Goal: Task Accomplishment & Management: Manage account settings

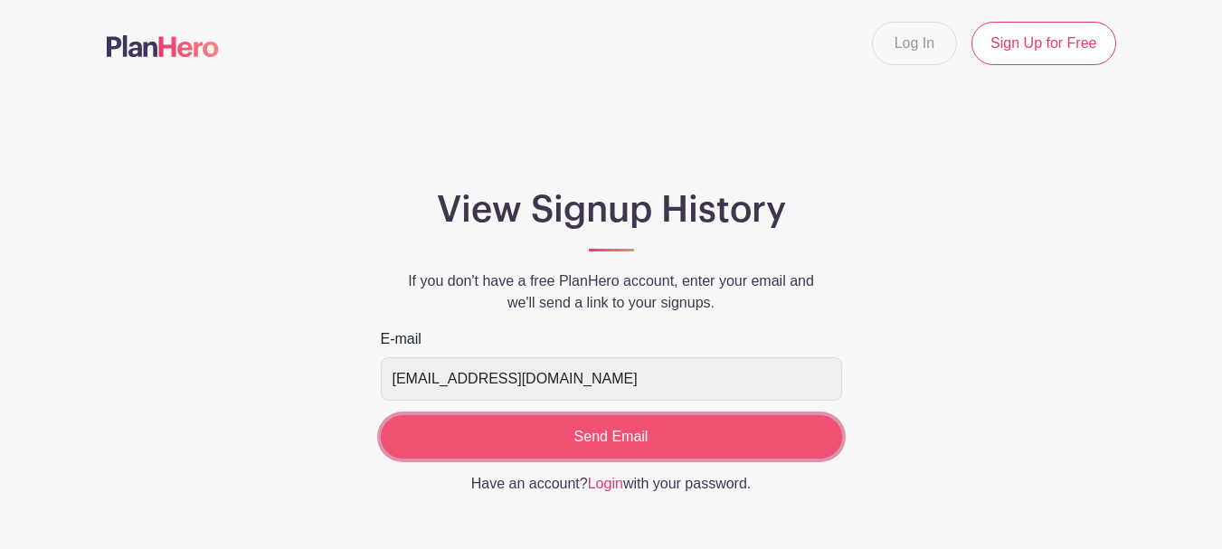
click at [644, 432] on input "Send Email" at bounding box center [611, 436] width 461 height 43
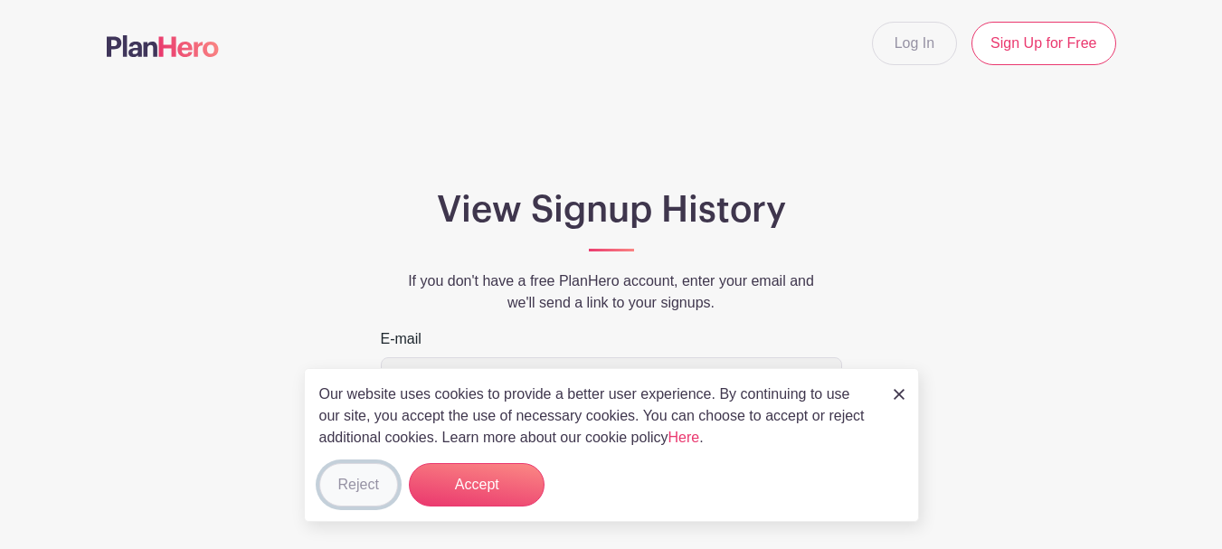
click at [338, 491] on button "Reject" at bounding box center [358, 484] width 79 height 43
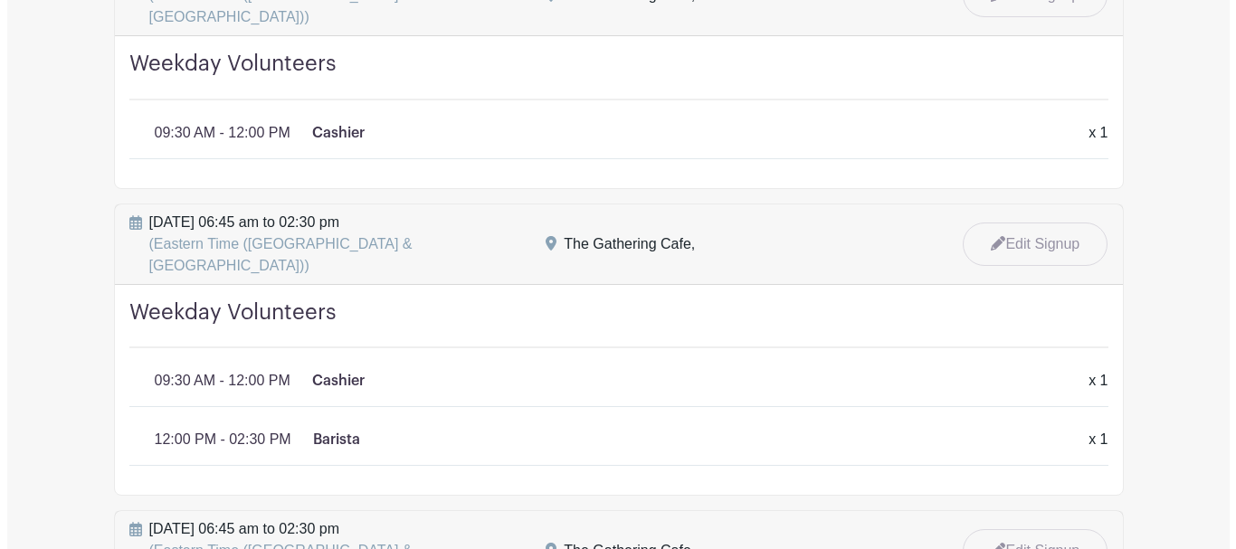
scroll to position [1900, 0]
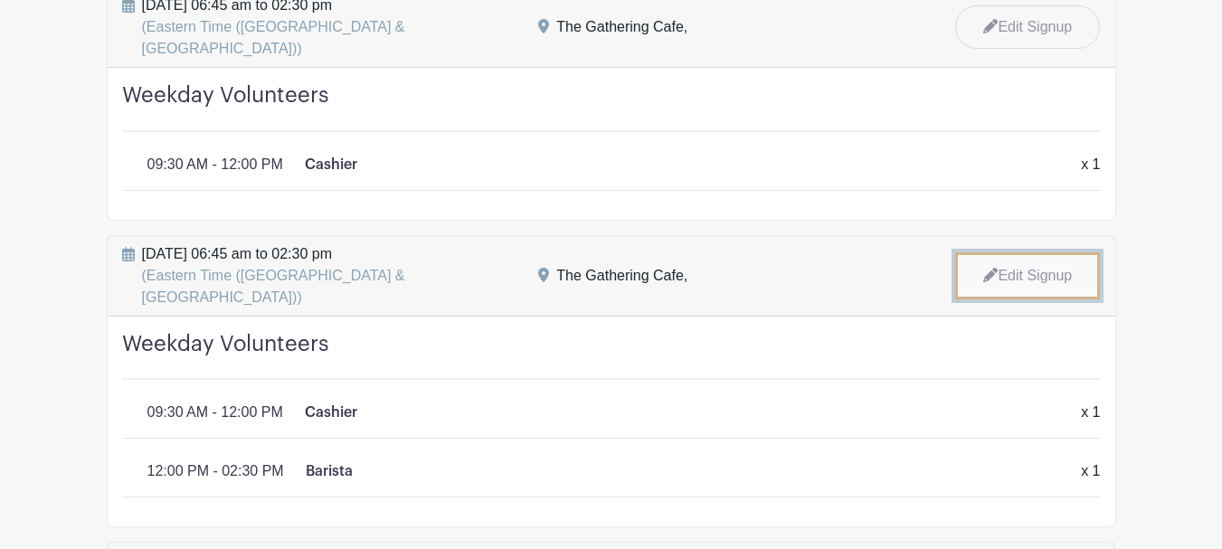
click at [1056, 252] on link "Edit Signup" at bounding box center [1027, 275] width 145 height 47
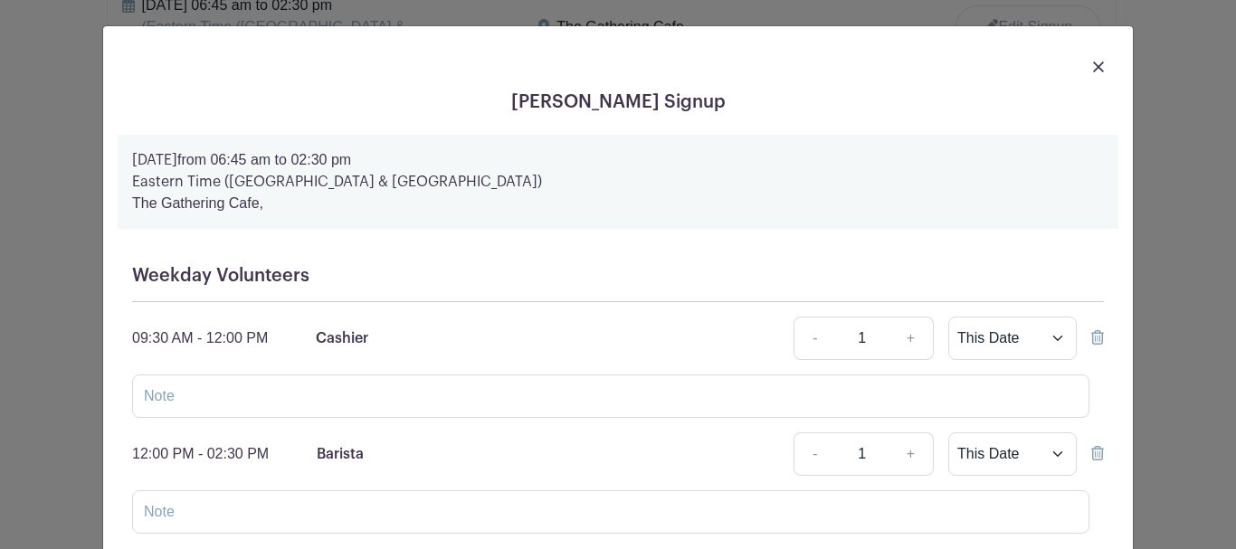
click at [1092, 341] on icon at bounding box center [1097, 337] width 13 height 14
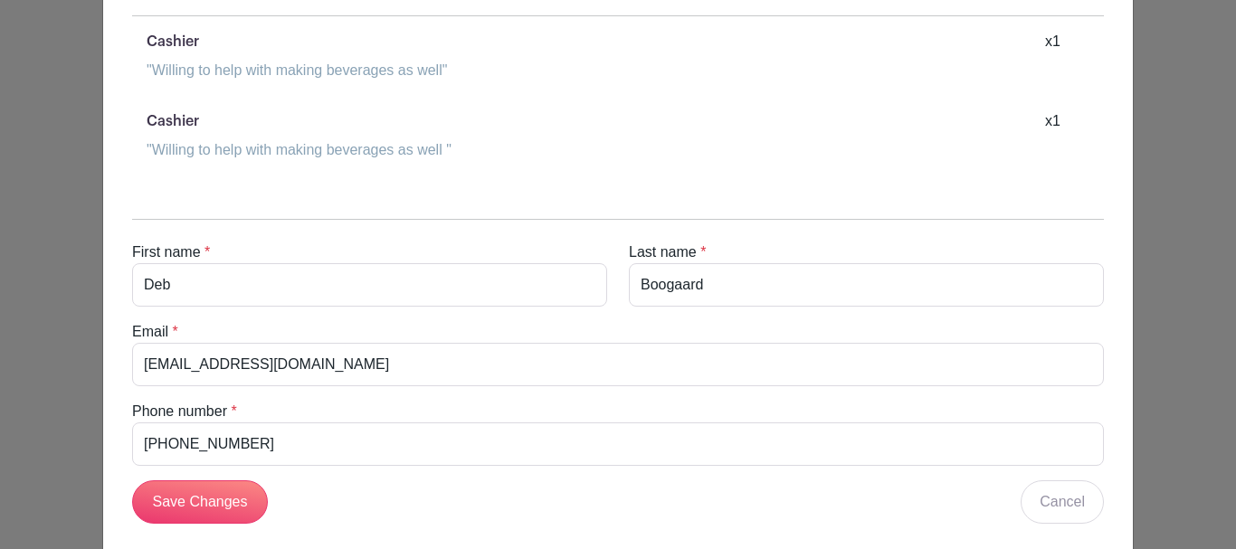
scroll to position [2233, 0]
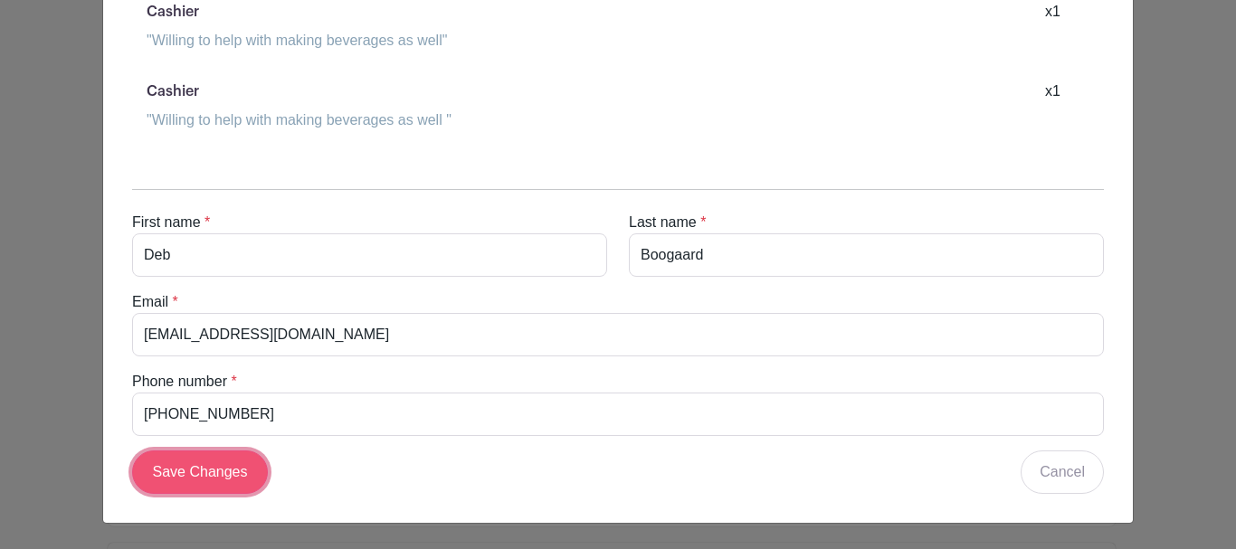
click at [190, 477] on input "Save Changes" at bounding box center [200, 472] width 136 height 43
